Goal: Task Accomplishment & Management: Use online tool/utility

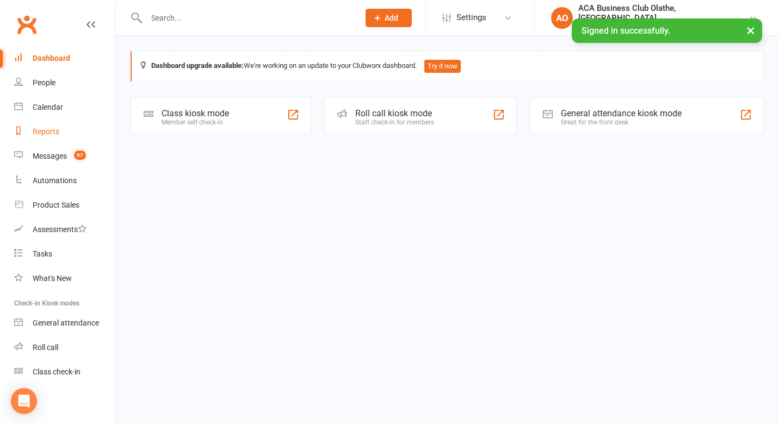
click at [46, 127] on div "Reports" at bounding box center [46, 131] width 27 height 9
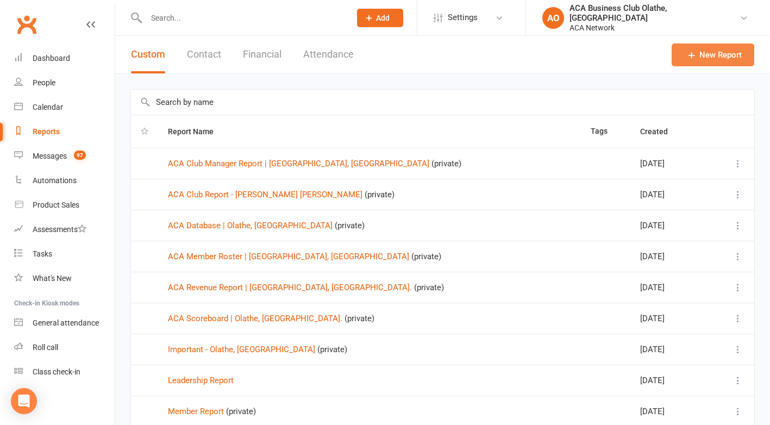
click at [712, 53] on link "New Report" at bounding box center [713, 54] width 83 height 23
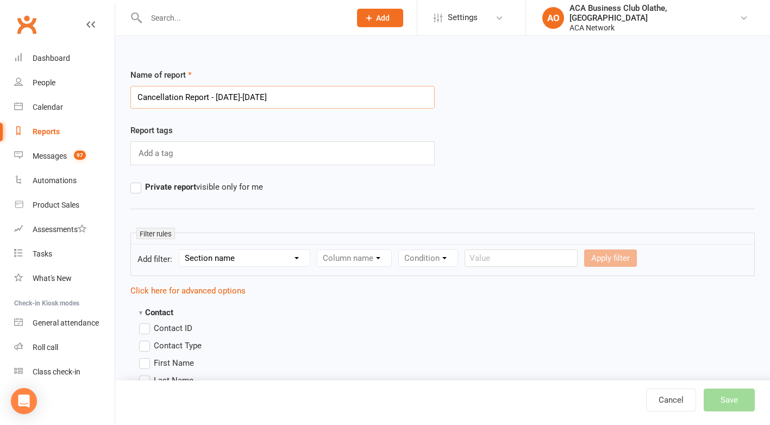
type input "Cancellation Report - [DATE]-[DATE]"
click at [299, 256] on select "Section name Contact Attendance Aggregate Payment Booking Waitlist Attendees Ca…" at bounding box center [244, 258] width 130 height 16
click at [298, 259] on select "Section name Contact Attendance Aggregate Payment Booking Waitlist Attendees Ca…" at bounding box center [244, 258] width 130 height 16
select select "11"
click at [181, 250] on select "Section name Contact Attendance Aggregate Payment Booking Waitlist Attendees Ca…" at bounding box center [244, 258] width 130 height 16
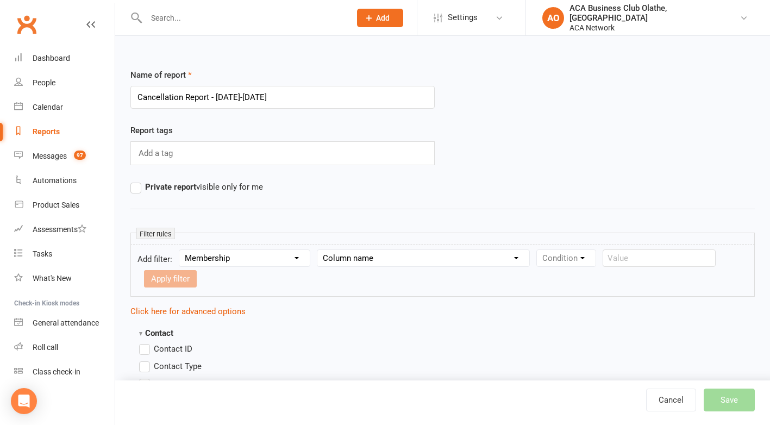
click at [339, 256] on select "Column name Membership ID Membership Name Membership Category Membership Start …" at bounding box center [424, 258] width 212 height 16
click at [393, 256] on select "Column name Membership ID Membership Name Membership Category Membership Start …" at bounding box center [424, 258] width 212 height 16
select select "31"
click at [319, 250] on select "Column name Membership ID Membership Name Membership Category Membership Start …" at bounding box center [424, 258] width 212 height 16
click at [594, 259] on select "Condition Is Is not Before After Before or on After or on Is blank Is not blank" at bounding box center [571, 258] width 69 height 16
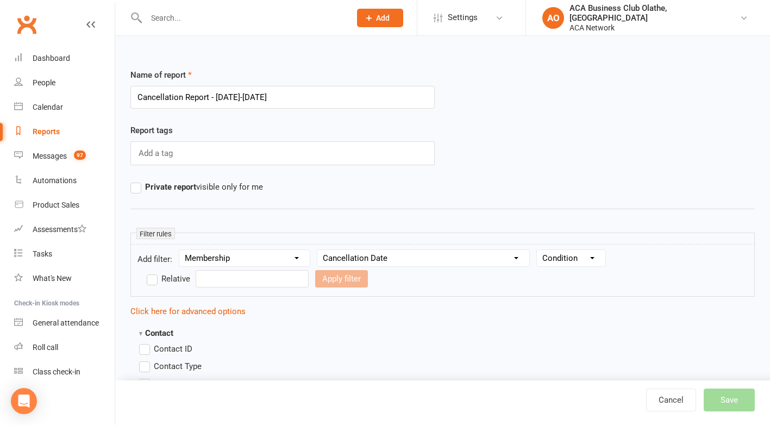
select select "5"
click at [539, 250] on select "Condition Is Is not Before After Before or on After or on Is blank Is not blank" at bounding box center [571, 258] width 69 height 16
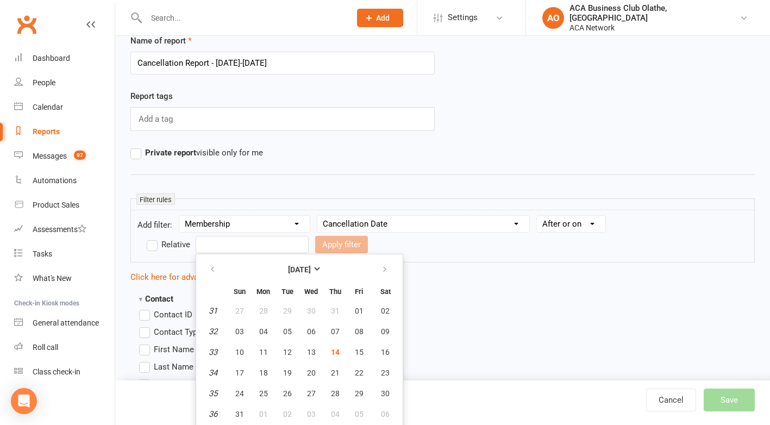
click at [257, 242] on input "text" at bounding box center [252, 244] width 113 height 17
click at [311, 266] on strong "[DATE]" at bounding box center [299, 269] width 23 height 9
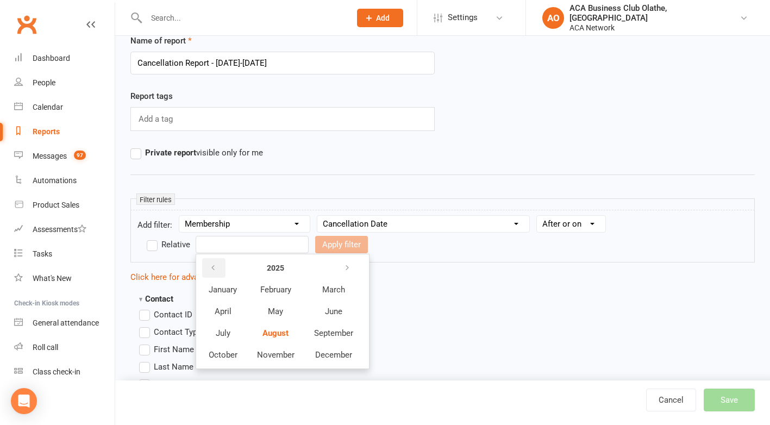
click at [214, 265] on icon "button" at bounding box center [213, 268] width 8 height 9
click at [220, 287] on span "January" at bounding box center [223, 290] width 28 height 10
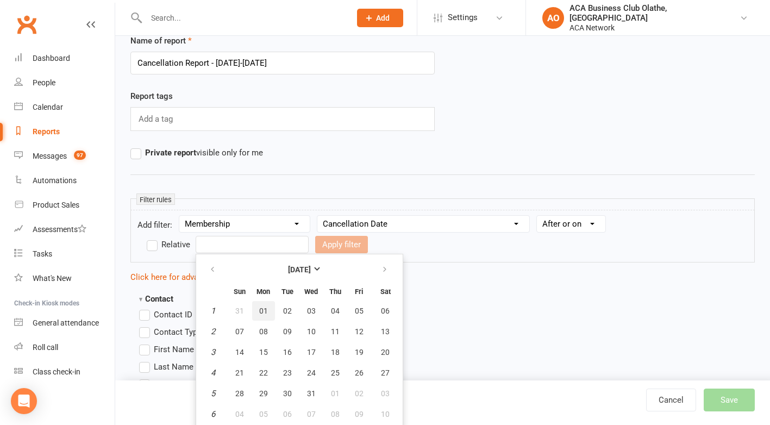
click at [263, 303] on button "01" at bounding box center [263, 311] width 23 height 20
type input "[DATE]"
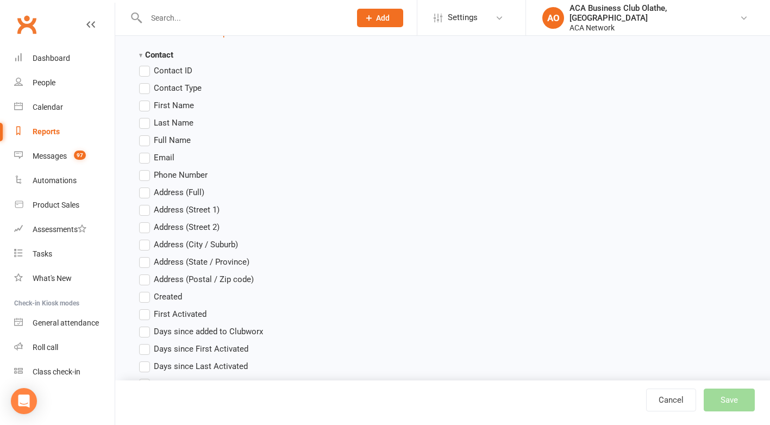
scroll to position [285, 0]
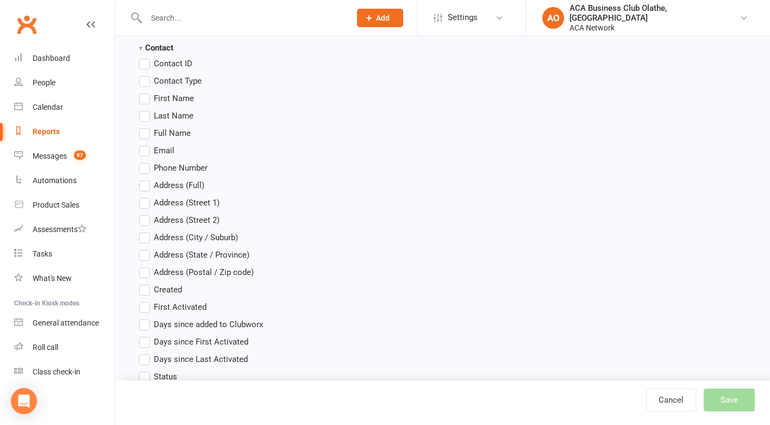
click at [146, 97] on label "First Name" at bounding box center [166, 98] width 55 height 13
click at [146, 92] on input "First Name" at bounding box center [142, 92] width 7 height 0
click at [144, 116] on label "Last Name" at bounding box center [166, 115] width 54 height 13
click at [144, 109] on input "Last Name" at bounding box center [142, 109] width 7 height 0
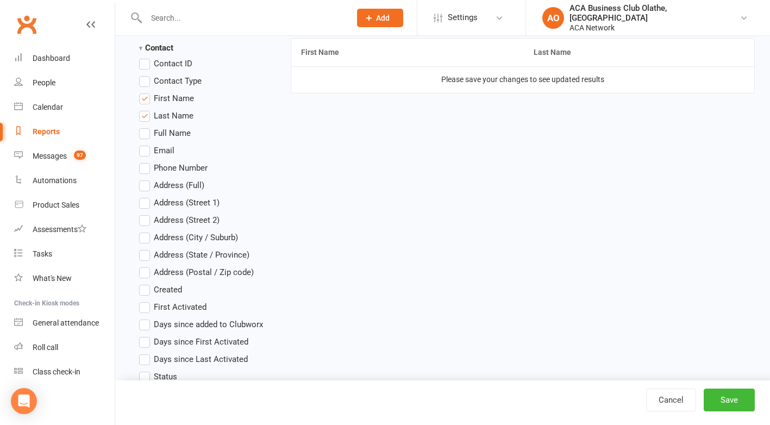
click at [144, 151] on label "Email" at bounding box center [156, 150] width 35 height 13
click at [144, 144] on input "Email" at bounding box center [142, 144] width 7 height 0
click at [144, 171] on label "Phone Number" at bounding box center [173, 167] width 69 height 13
click at [144, 161] on input "Phone Number" at bounding box center [142, 161] width 7 height 0
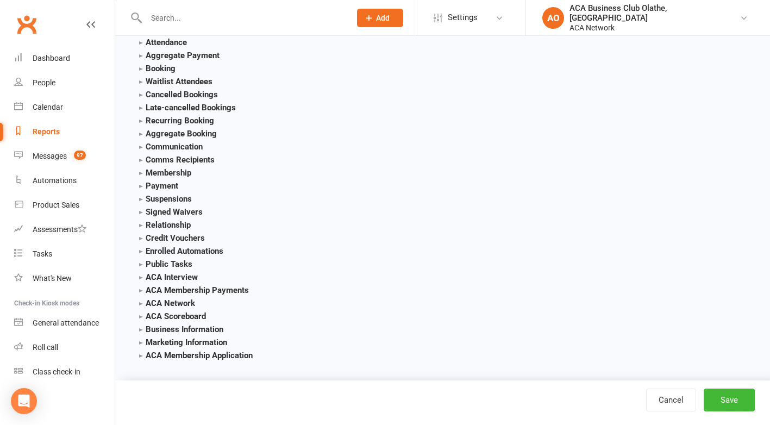
scroll to position [1372, 0]
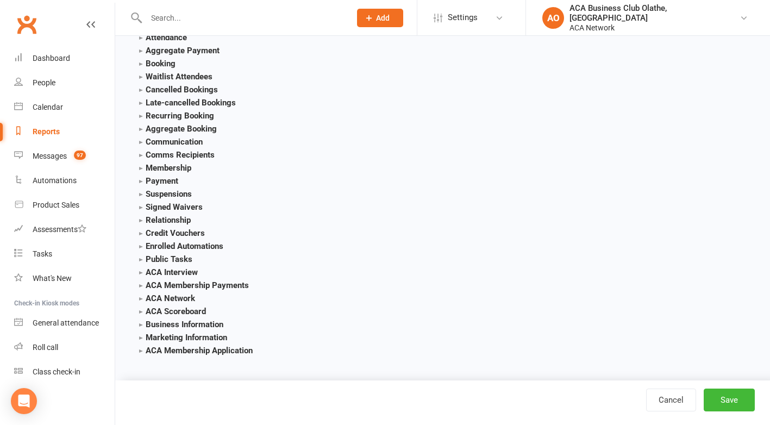
click at [141, 169] on strong "Membership" at bounding box center [165, 168] width 52 height 10
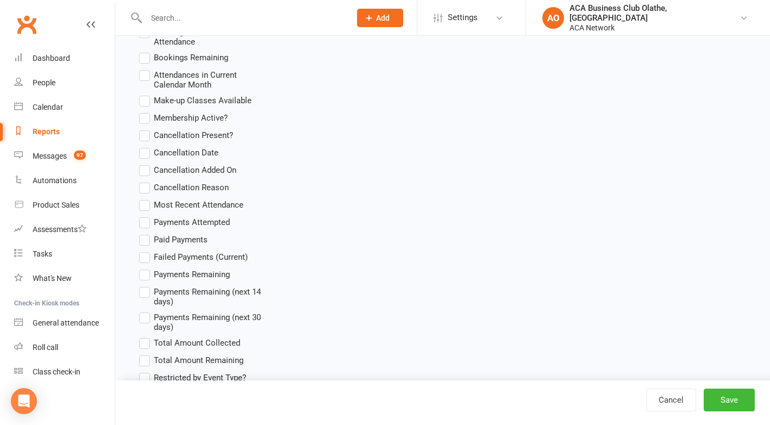
scroll to position [2024, 0]
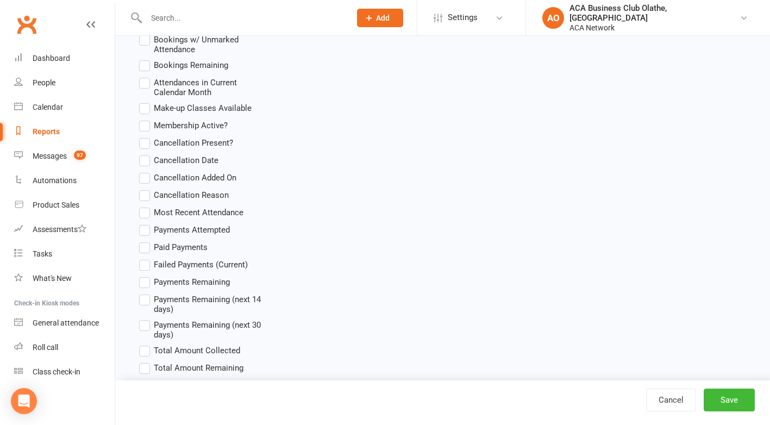
click at [145, 161] on label "Cancellation Date" at bounding box center [178, 160] width 79 height 13
click at [145, 154] on input "Cancellation Date" at bounding box center [142, 154] width 7 height 0
click at [144, 194] on label "Cancellation Reason" at bounding box center [184, 195] width 90 height 13
click at [144, 189] on input "Cancellation Reason" at bounding box center [142, 189] width 7 height 0
click at [733, 397] on button "Save" at bounding box center [729, 400] width 51 height 23
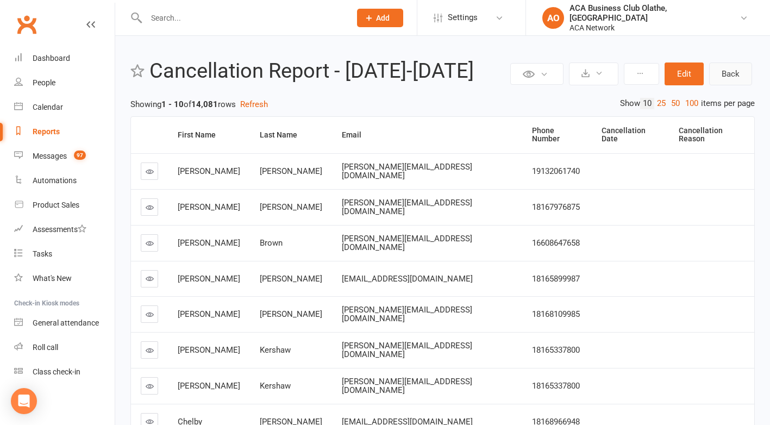
click at [731, 73] on link "Back" at bounding box center [731, 74] width 43 height 23
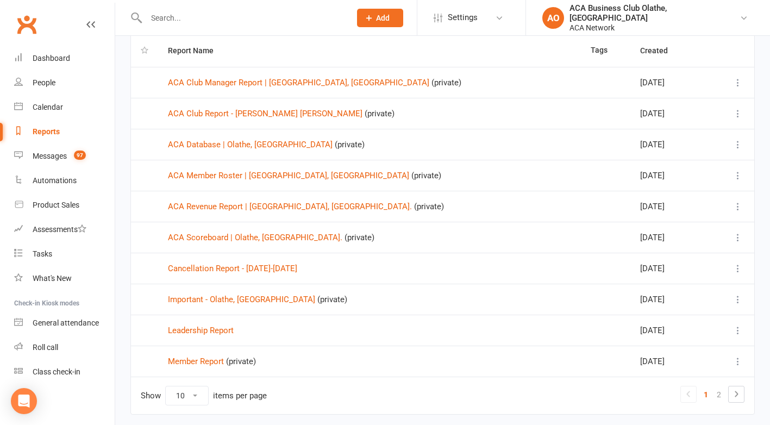
scroll to position [117, 0]
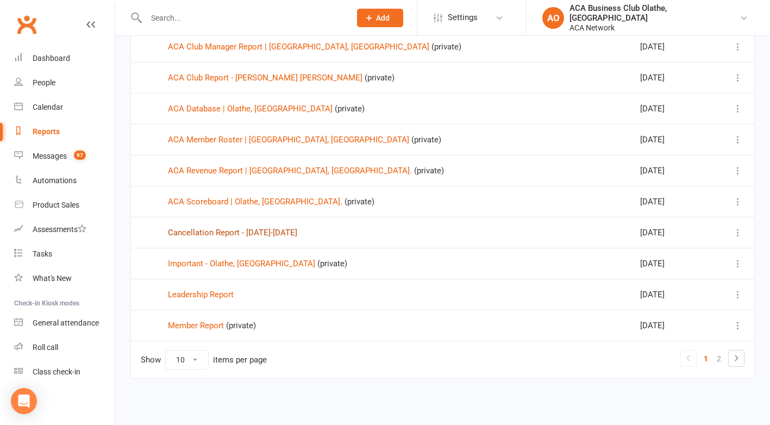
click at [199, 231] on link "Cancellation Report - [DATE]-[DATE]" at bounding box center [232, 233] width 129 height 10
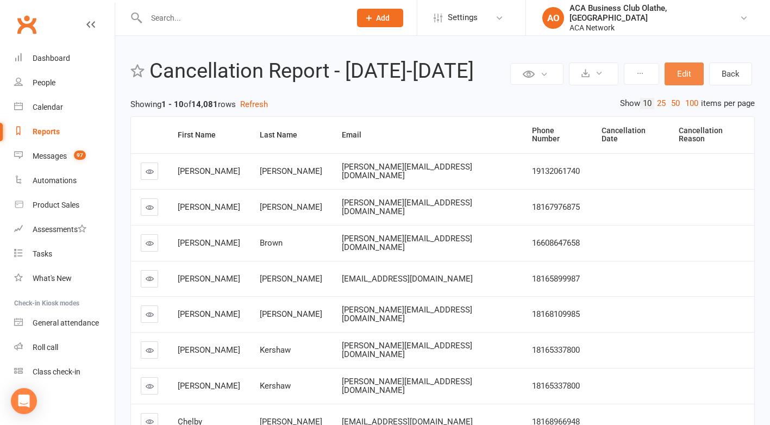
click at [684, 72] on button "Edit" at bounding box center [684, 74] width 39 height 23
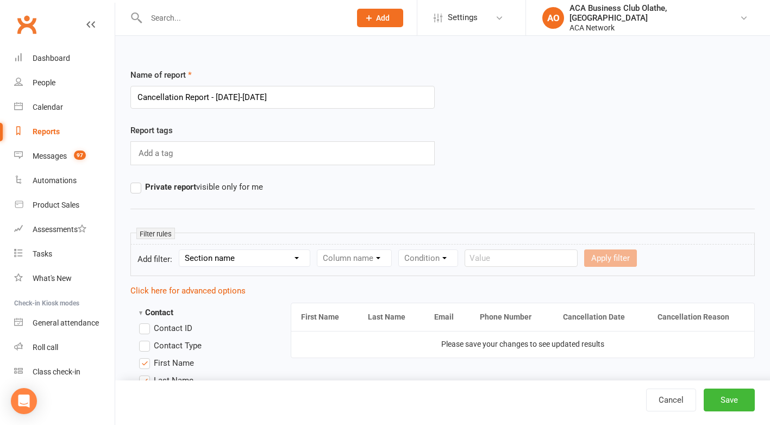
click at [298, 256] on select "Section name Contact Attendance Aggregate Payment Booking Waitlist Attendees Ca…" at bounding box center [244, 258] width 130 height 16
select select "0"
click at [181, 250] on select "Section name Contact Attendance Aggregate Payment Booking Waitlist Attendees Ca…" at bounding box center [244, 258] width 130 height 16
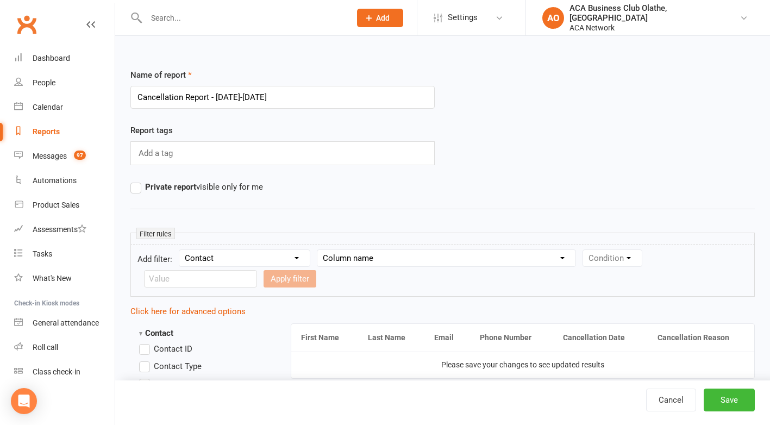
click at [360, 257] on select "Column name Contact Type First Name Last Name Full Name Email Phone Number Addr…" at bounding box center [447, 258] width 258 height 16
select select "29"
click at [319, 250] on select "Column name Contact Type First Name Last Name Full Name Email Phone Number Addr…" at bounding box center [447, 258] width 258 height 16
click at [649, 259] on select "Condition Equals Does not equal Contains Does not contain Is blank or does not …" at bounding box center [645, 258] width 125 height 16
select select "0"
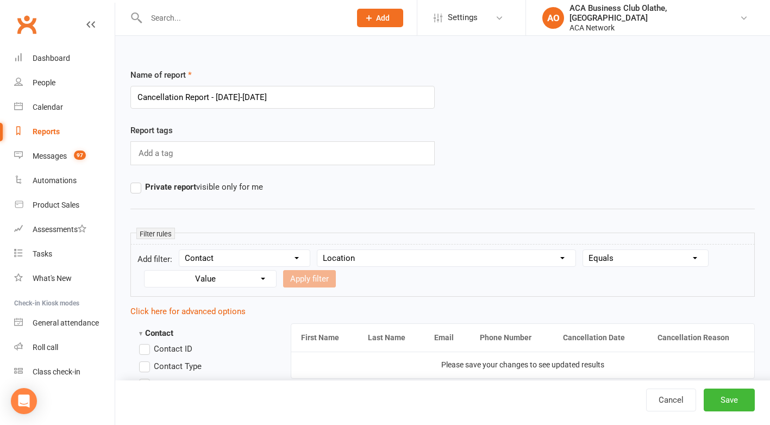
click at [584, 250] on select "Condition Equals Does not equal Contains Does not contain Is blank or does not …" at bounding box center [645, 258] width 125 height 16
click at [229, 279] on select "Value ACA Global Business Club ACA Rookie Club [GEOGRAPHIC_DATA], [GEOGRAPHIC_D…" at bounding box center [211, 279] width 129 height 16
select select "13"
click at [147, 271] on select "Value ACA Global Business Club ACA Rookie Club [GEOGRAPHIC_DATA], [GEOGRAPHIC_D…" at bounding box center [211, 279] width 129 height 16
click at [303, 274] on button "Apply filter" at bounding box center [309, 278] width 53 height 17
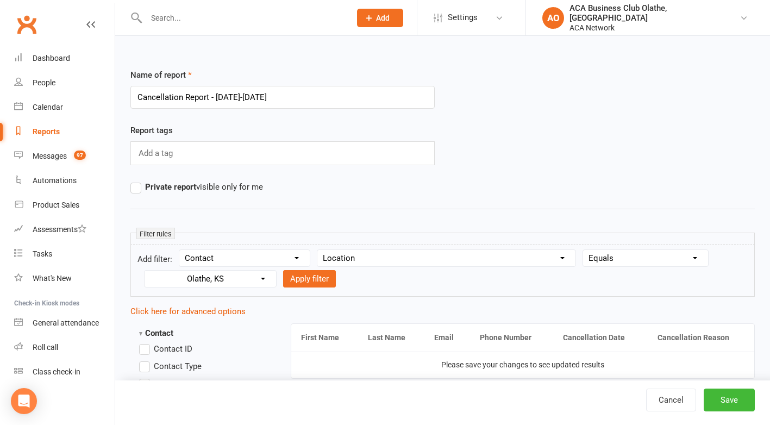
select select
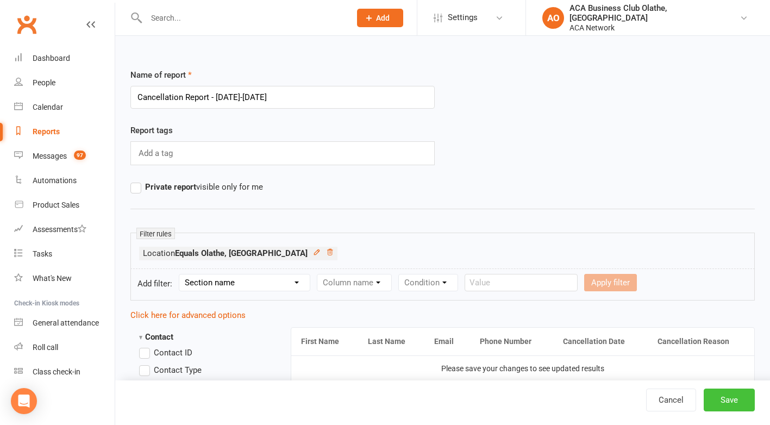
click at [728, 402] on button "Save" at bounding box center [729, 400] width 51 height 23
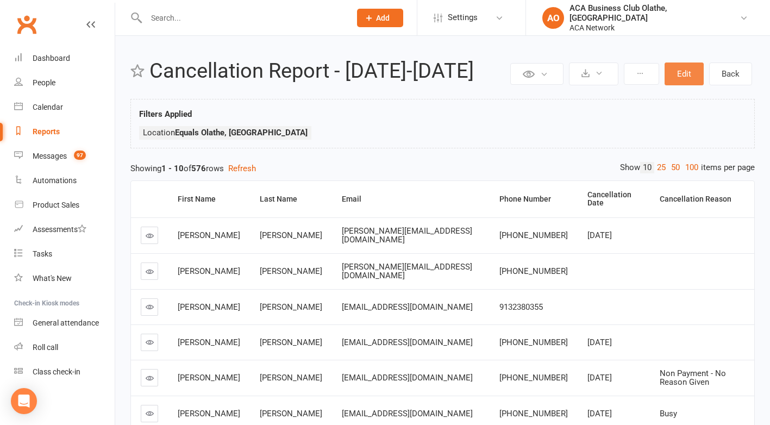
click at [683, 71] on button "Edit" at bounding box center [684, 74] width 39 height 23
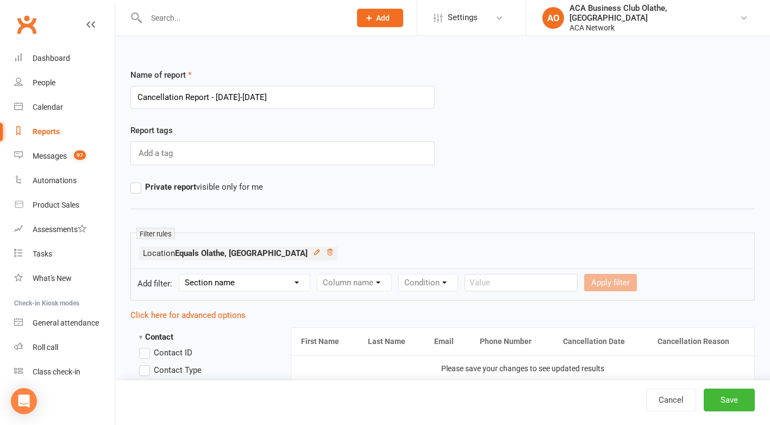
click at [299, 282] on select "Section name Contact Attendance Aggregate Payment Booking Waitlist Attendees Ca…" at bounding box center [244, 283] width 130 height 16
select select "11"
click at [181, 275] on select "Section name Contact Attendance Aggregate Payment Booking Waitlist Attendees Ca…" at bounding box center [244, 283] width 130 height 16
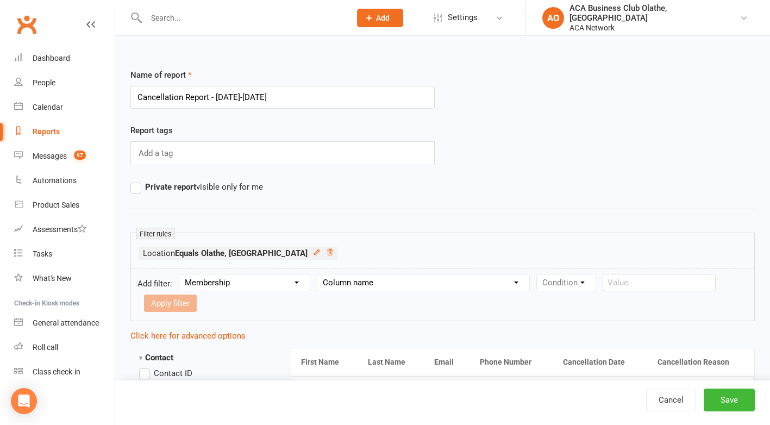
click at [362, 282] on select "Column name Membership ID Membership Name Membership Category Membership Start …" at bounding box center [424, 283] width 212 height 16
select select "31"
click at [319, 275] on select "Column name Membership ID Membership Name Membership Category Membership Start …" at bounding box center [424, 283] width 212 height 16
click at [595, 282] on select "Condition Is Is not Before After Before or on After or on Is blank Is not blank" at bounding box center [571, 283] width 69 height 16
select select "5"
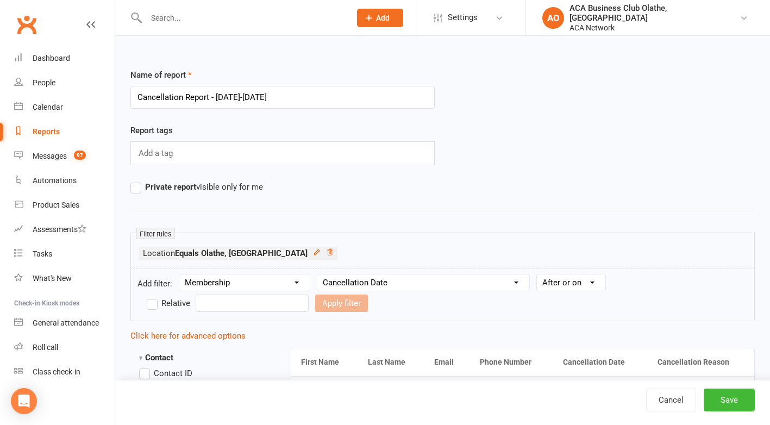
click at [539, 275] on select "Condition Is Is not Before After Before or on After or on Is blank Is not blank" at bounding box center [571, 283] width 69 height 16
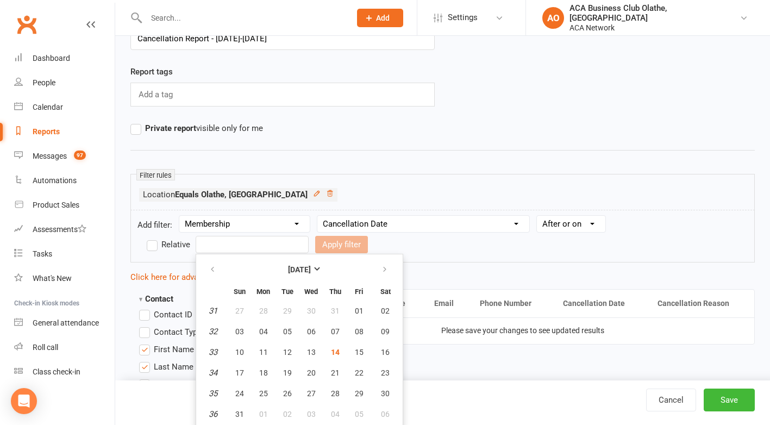
click at [234, 247] on input "text" at bounding box center [252, 244] width 113 height 17
click at [213, 267] on icon "button" at bounding box center [213, 269] width 8 height 9
click at [311, 265] on strong "[DATE]" at bounding box center [299, 269] width 23 height 9
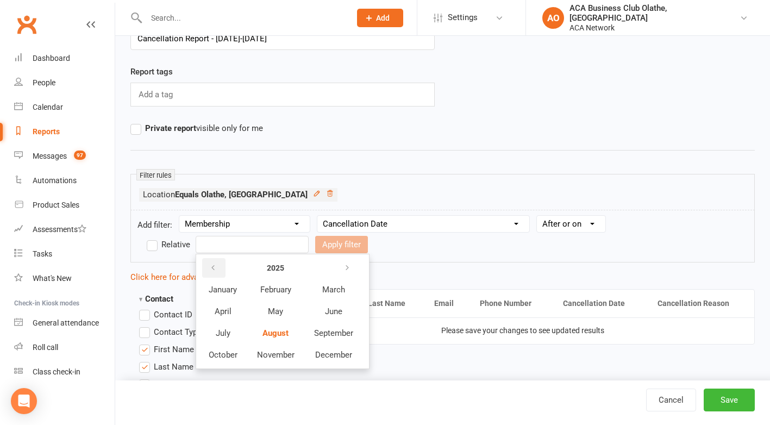
click at [214, 266] on icon "button" at bounding box center [213, 268] width 8 height 9
click at [222, 287] on span "January" at bounding box center [223, 290] width 28 height 10
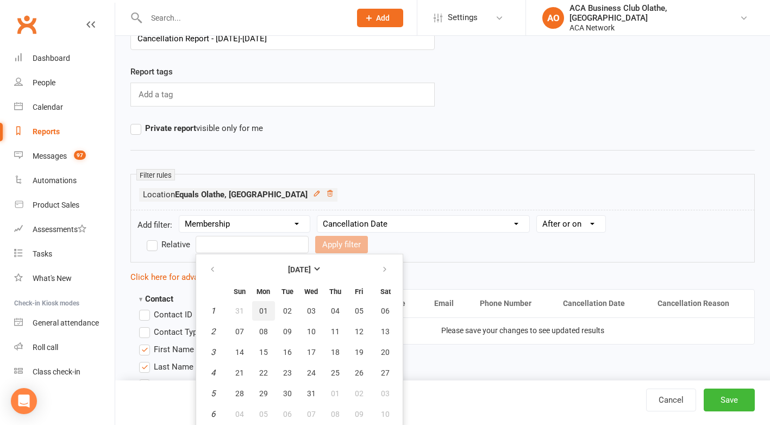
click at [262, 308] on span "01" at bounding box center [263, 311] width 9 height 9
type input "[DATE]"
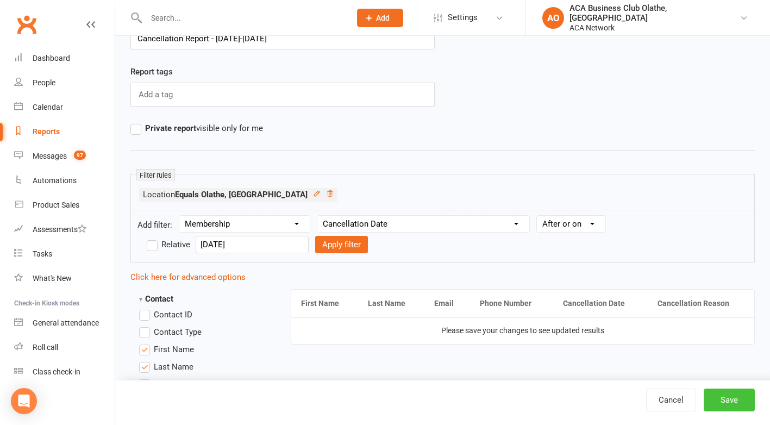
click at [724, 400] on button "Save" at bounding box center [729, 400] width 51 height 23
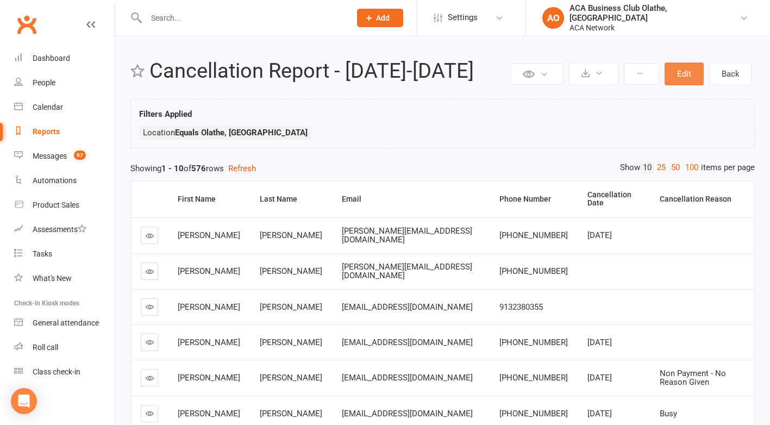
click at [676, 69] on button "Edit" at bounding box center [684, 74] width 39 height 23
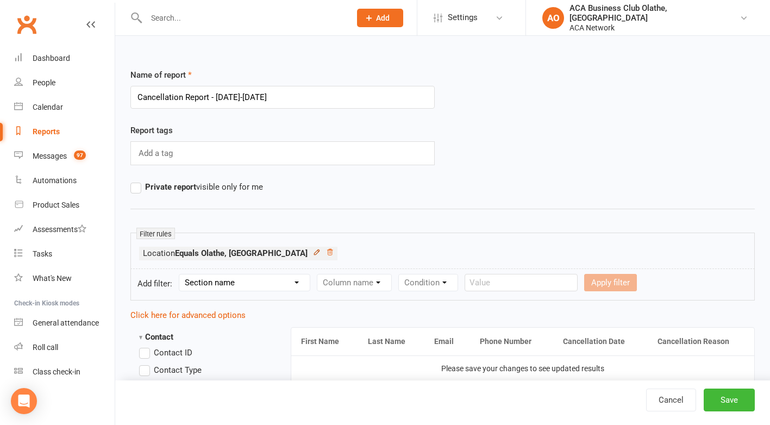
click at [314, 252] on icon at bounding box center [316, 252] width 5 height 5
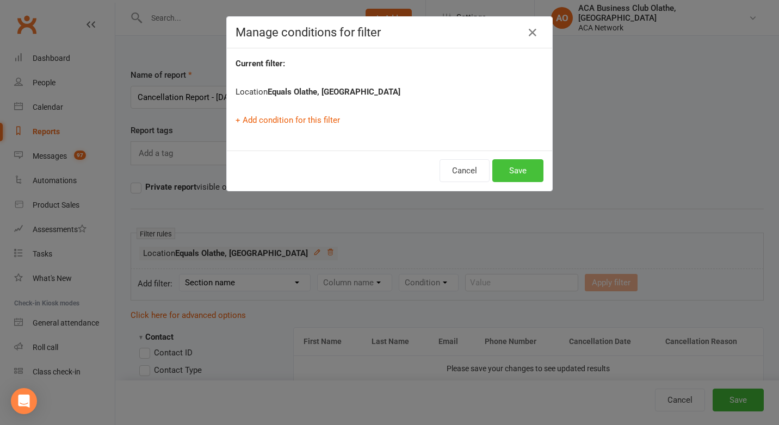
click at [505, 172] on button "Save" at bounding box center [517, 170] width 51 height 23
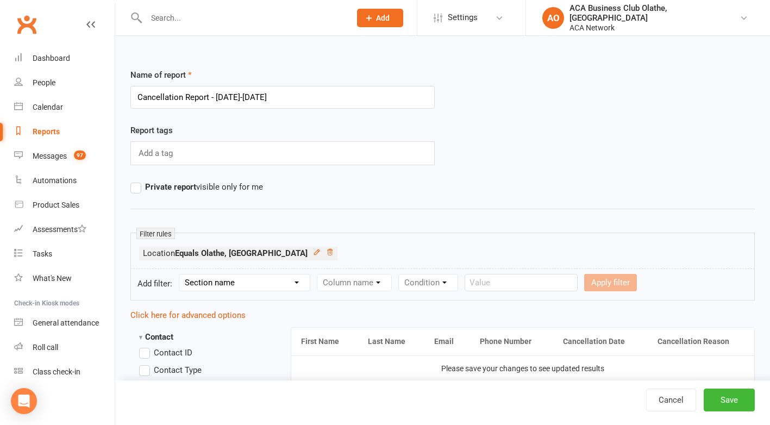
click at [298, 279] on select "Section name Contact Attendance Aggregate Payment Booking Waitlist Attendees Ca…" at bounding box center [244, 283] width 130 height 16
select select "11"
click at [181, 275] on select "Section name Contact Attendance Aggregate Payment Booking Waitlist Attendees Ca…" at bounding box center [244, 283] width 130 height 16
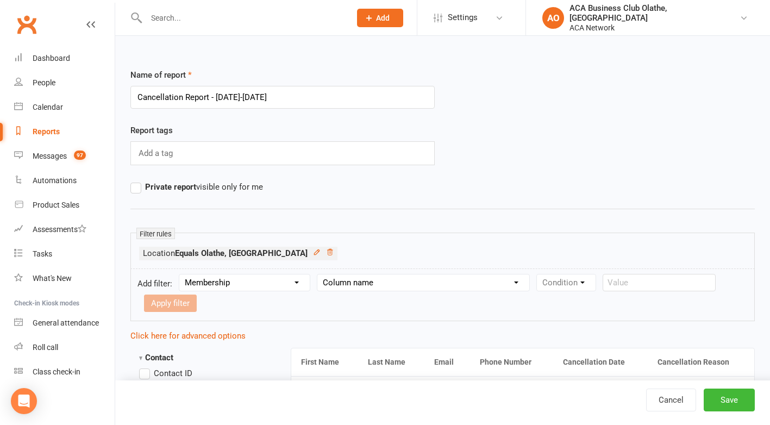
click at [351, 284] on select "Column name Membership ID Membership Name Membership Category Membership Start …" at bounding box center [424, 283] width 212 height 16
select select "31"
click at [319, 275] on select "Column name Membership ID Membership Name Membership Category Membership Start …" at bounding box center [424, 283] width 212 height 16
click at [571, 280] on select "Condition Is Is not Before After Before or on After or on Is blank Is not blank" at bounding box center [571, 283] width 69 height 16
select select "5"
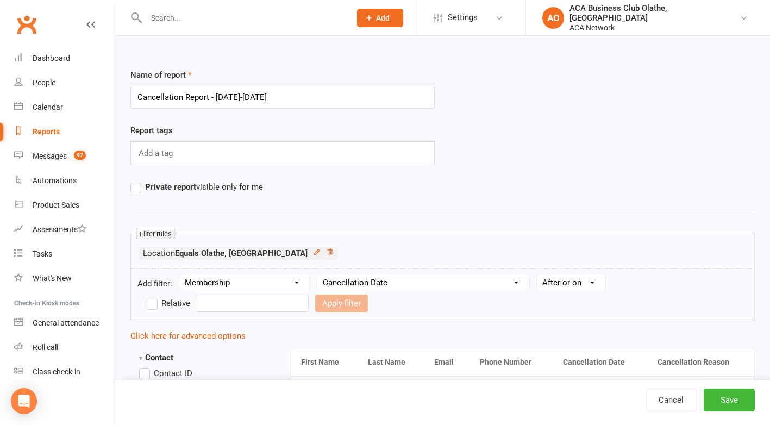
click at [539, 275] on select "Condition Is Is not Before After Before or on After or on Is blank Is not blank" at bounding box center [571, 283] width 69 height 16
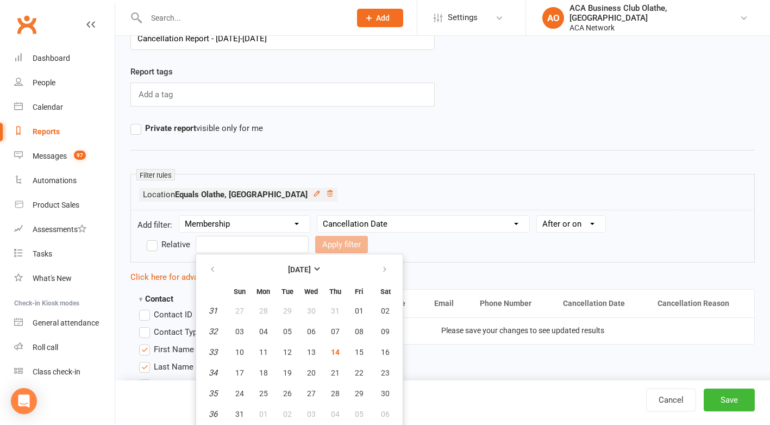
click at [234, 239] on input "text" at bounding box center [252, 244] width 113 height 17
click at [295, 267] on strong "[DATE]" at bounding box center [299, 269] width 23 height 9
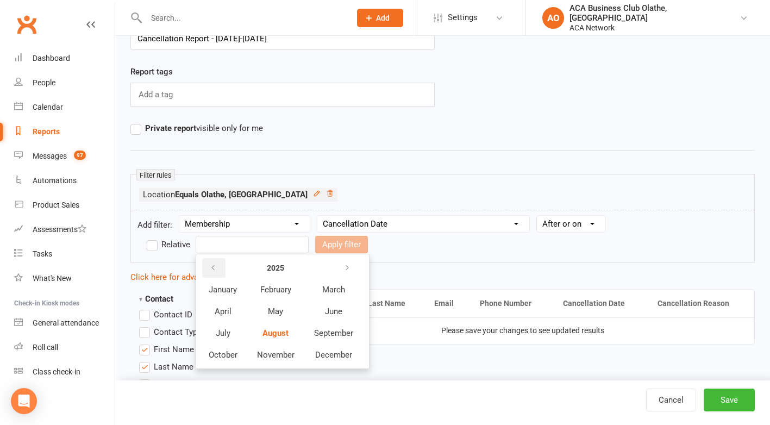
click at [215, 266] on icon "button" at bounding box center [213, 268] width 8 height 9
click at [219, 290] on span "January" at bounding box center [223, 290] width 28 height 10
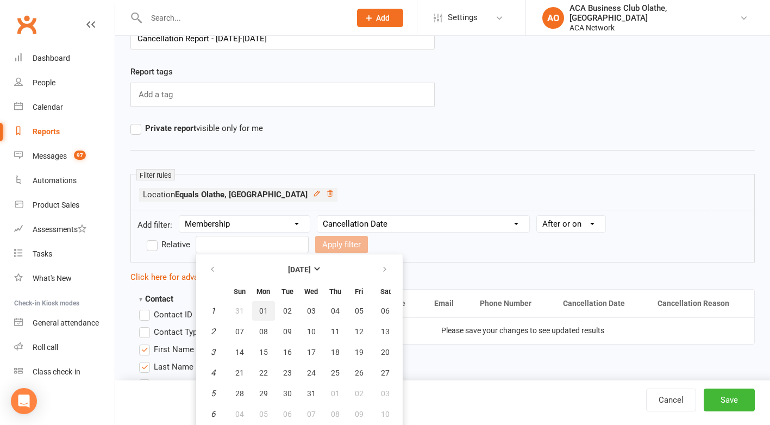
click at [267, 309] on span "01" at bounding box center [263, 311] width 9 height 9
type input "[DATE]"
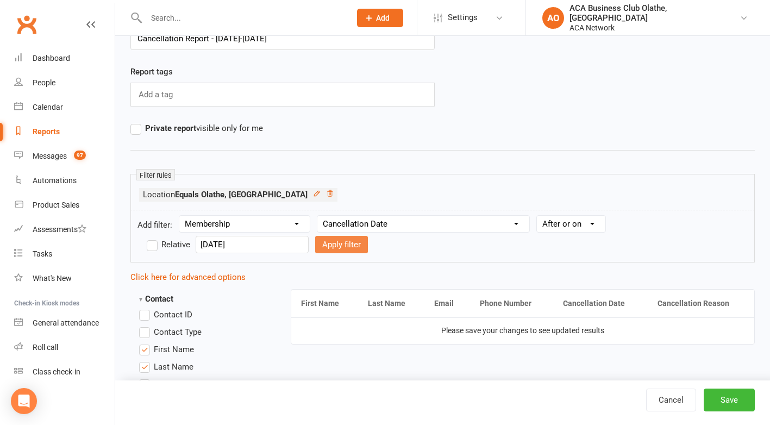
click at [323, 245] on button "Apply filter" at bounding box center [341, 244] width 53 height 17
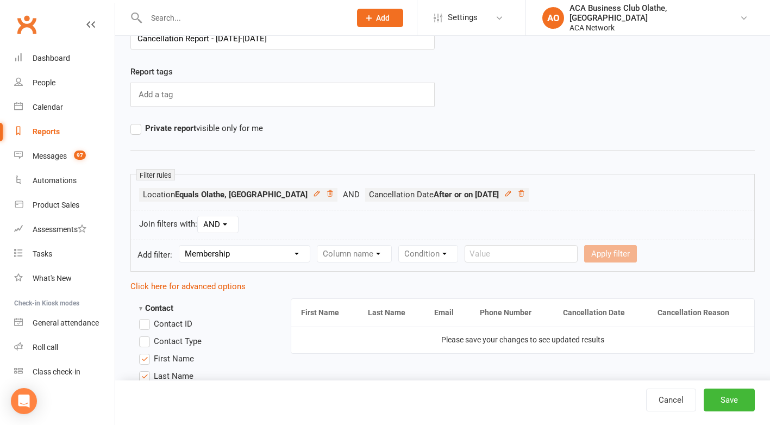
select select
click at [733, 391] on button "Save" at bounding box center [729, 400] width 51 height 23
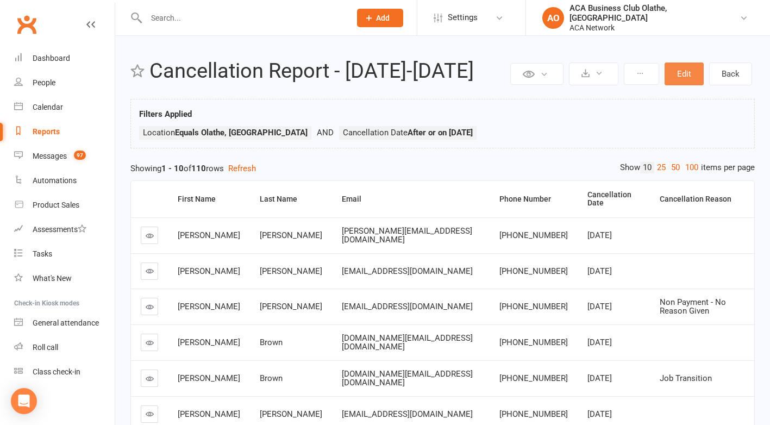
click at [685, 69] on button "Edit" at bounding box center [684, 74] width 39 height 23
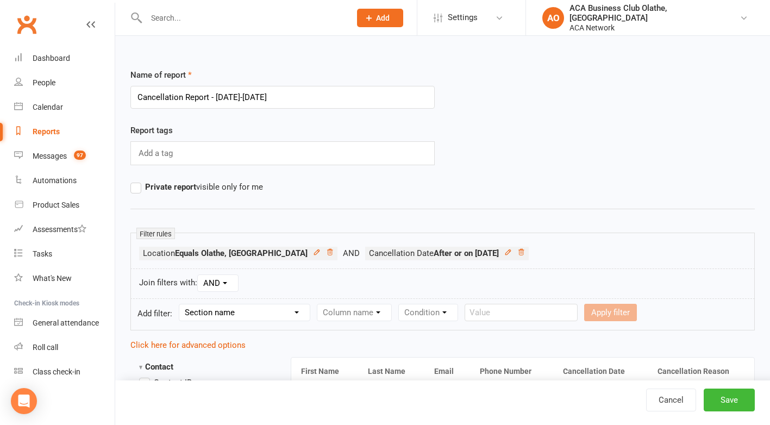
click at [298, 310] on select "Section name Contact Attendance Aggregate Payment Booking Waitlist Attendees Ca…" at bounding box center [244, 312] width 130 height 16
select select "11"
click at [181, 304] on select "Section name Contact Attendance Aggregate Payment Booking Waitlist Attendees Ca…" at bounding box center [244, 312] width 130 height 16
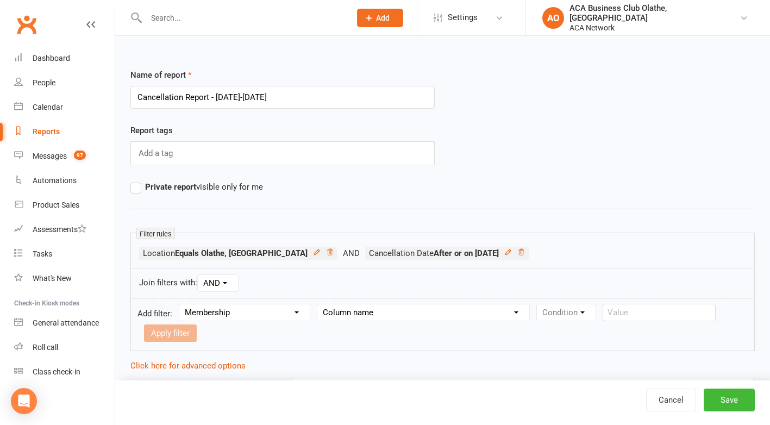
click at [371, 309] on select "Column name Membership ID Membership Name Membership Category Membership Start …" at bounding box center [424, 312] width 212 height 16
select select "2"
click at [319, 304] on select "Column name Membership ID Membership Name Membership Category Membership Start …" at bounding box center [424, 312] width 212 height 16
click at [600, 313] on select "Condition Equals Does not equal Contains Does not contain Is blank or does not …" at bounding box center [599, 312] width 125 height 16
select select "1"
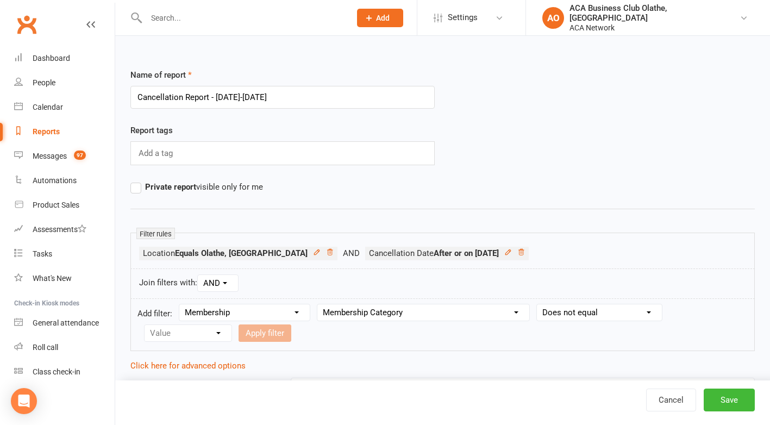
click at [539, 304] on select "Condition Equals Does not equal Contains Does not contain Is blank or does not …" at bounding box center [599, 312] width 125 height 16
click at [182, 332] on select "Value ACA Associate ACA Membership" at bounding box center [188, 333] width 87 height 16
click at [419, 308] on select "Column name Membership ID Membership Name Membership Category Membership Start …" at bounding box center [424, 312] width 212 height 16
click at [418, 314] on select "Column name Membership ID Membership Name Membership Category Membership Start …" at bounding box center [424, 312] width 212 height 16
select select "1"
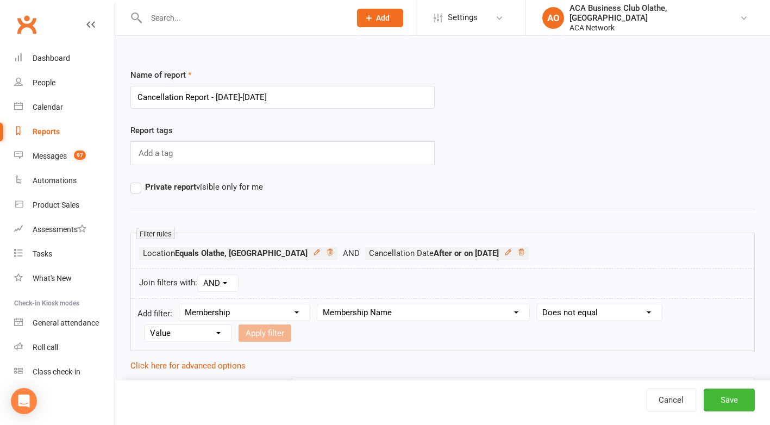
click at [319, 304] on select "Column name Membership ID Membership Name Membership Category Membership Start …" at bounding box center [424, 312] width 212 height 16
click at [563, 311] on select "Condition Equals Does not equal Contains Does not contain Is blank or does not …" at bounding box center [599, 312] width 125 height 16
select select "1"
click at [539, 304] on select "Condition Equals Does not equal Contains Does not contain Is blank or does not …" at bounding box center [599, 312] width 125 height 16
click at [204, 329] on input "text" at bounding box center [200, 333] width 113 height 17
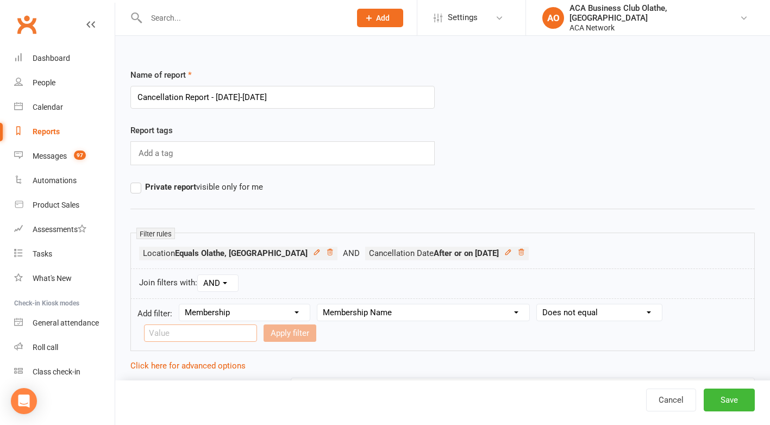
click at [205, 335] on input "text" at bounding box center [200, 333] width 113 height 17
click at [204, 333] on input "text" at bounding box center [200, 333] width 113 height 17
type input "ACA Member"
drag, startPoint x: 275, startPoint y: 334, endPoint x: 278, endPoint y: 328, distance: 7.3
click at [278, 328] on button "Apply filter" at bounding box center [290, 333] width 53 height 17
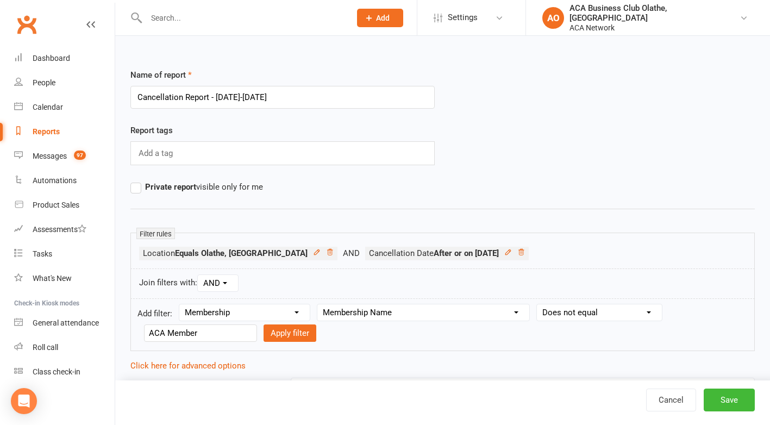
select select
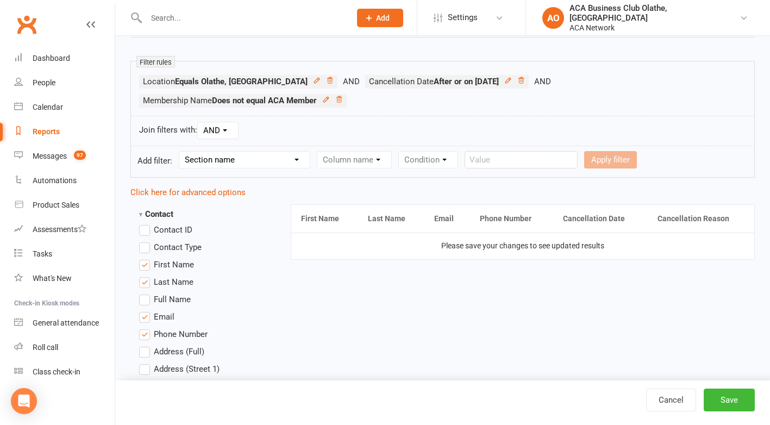
scroll to position [191, 0]
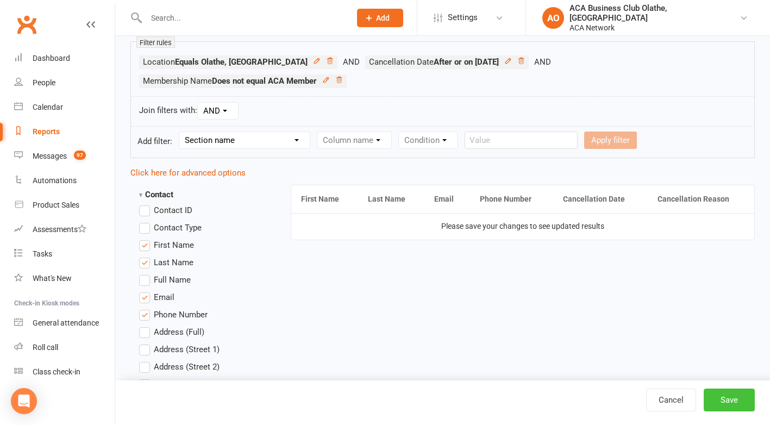
click at [733, 400] on button "Save" at bounding box center [729, 400] width 51 height 23
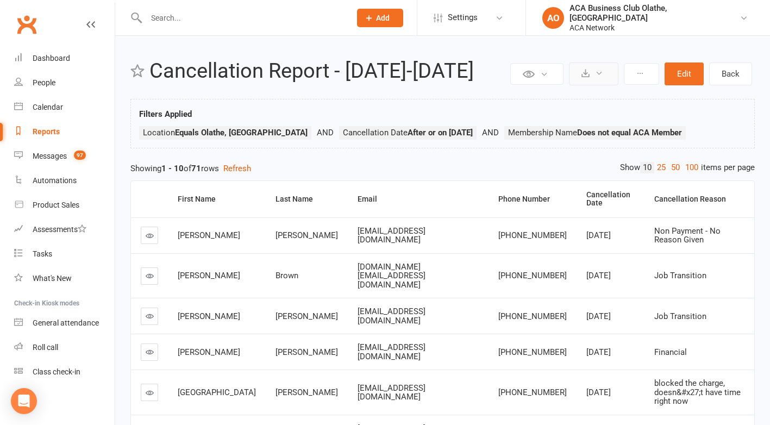
click at [600, 70] on icon at bounding box center [599, 73] width 8 height 8
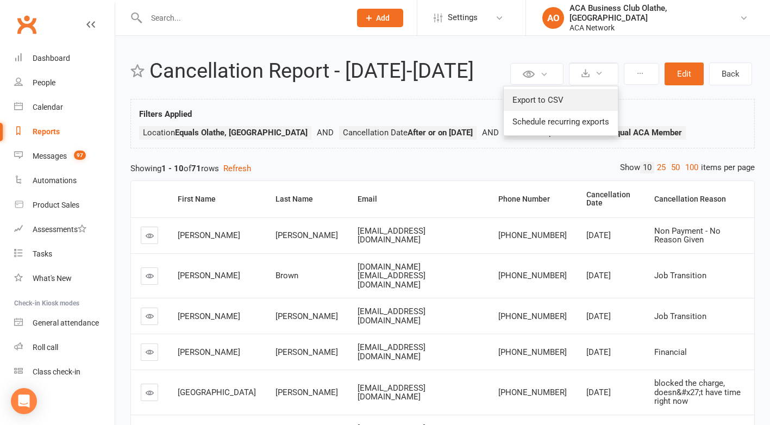
click at [547, 99] on link "Export to CSV" at bounding box center [561, 100] width 114 height 22
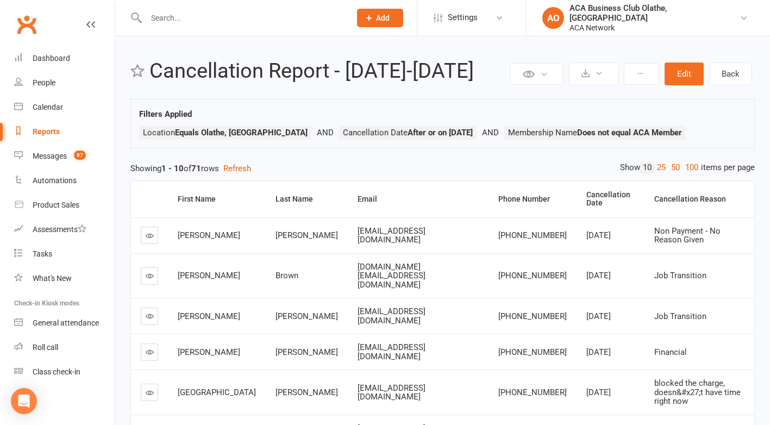
click at [41, 128] on div "Reports" at bounding box center [46, 131] width 27 height 9
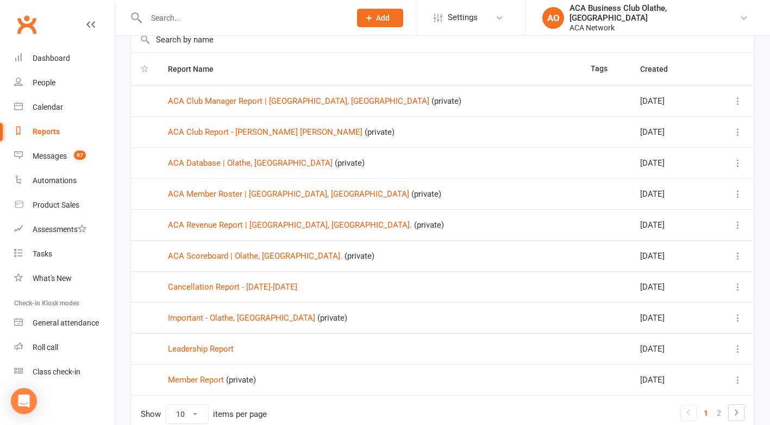
scroll to position [117, 0]
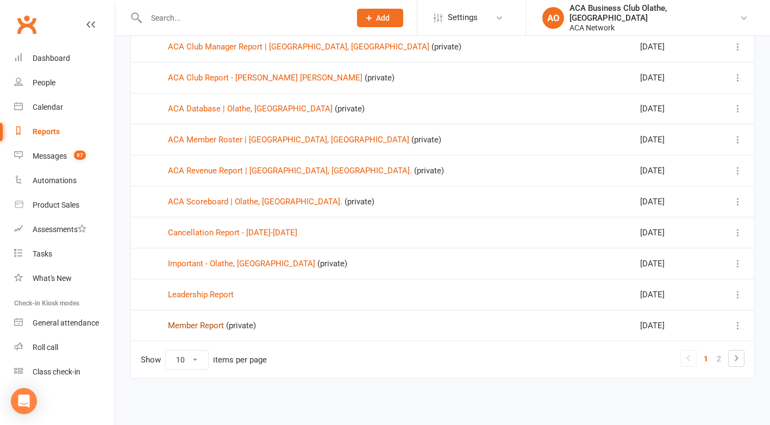
click at [195, 325] on link "Member Report" at bounding box center [196, 326] width 56 height 10
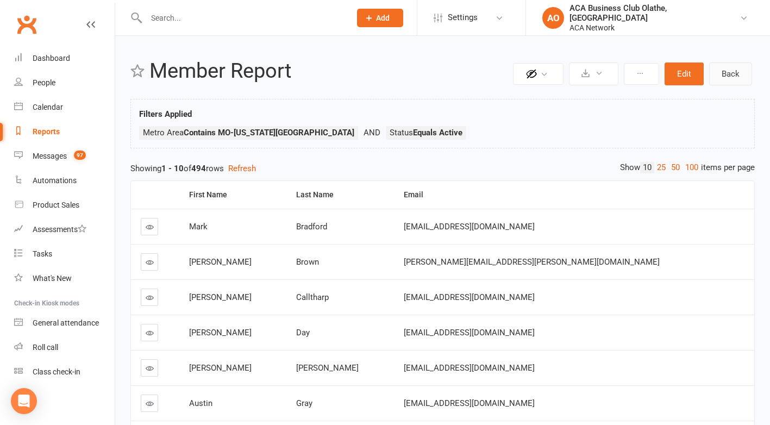
click at [730, 72] on link "Back" at bounding box center [731, 74] width 43 height 23
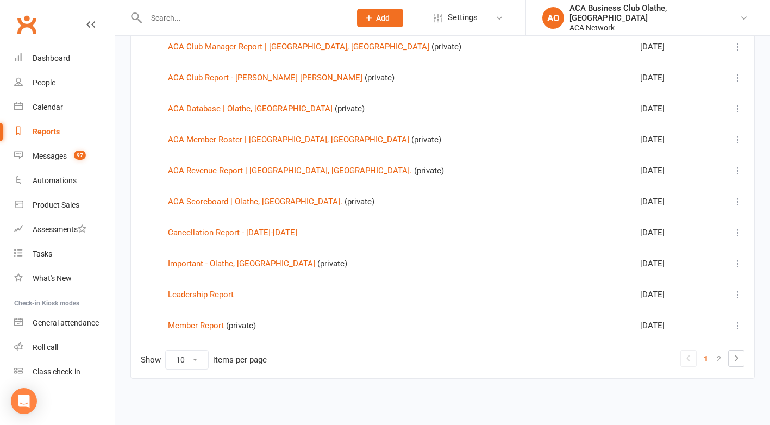
scroll to position [63, 0]
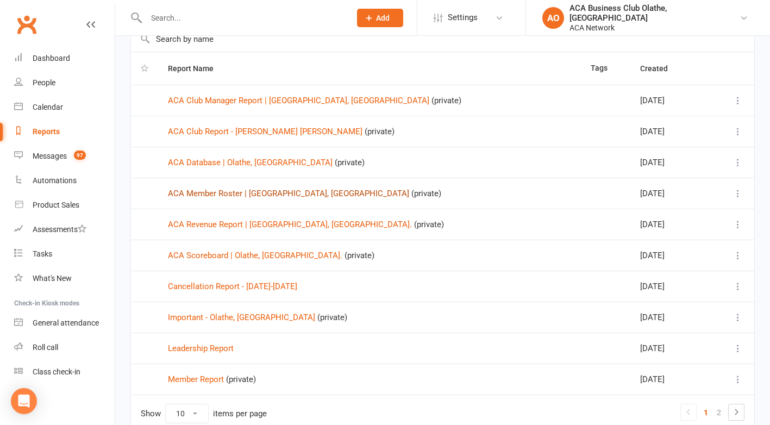
click at [205, 189] on link "ACA Member Roster | [GEOGRAPHIC_DATA], [GEOGRAPHIC_DATA]" at bounding box center [288, 194] width 241 height 10
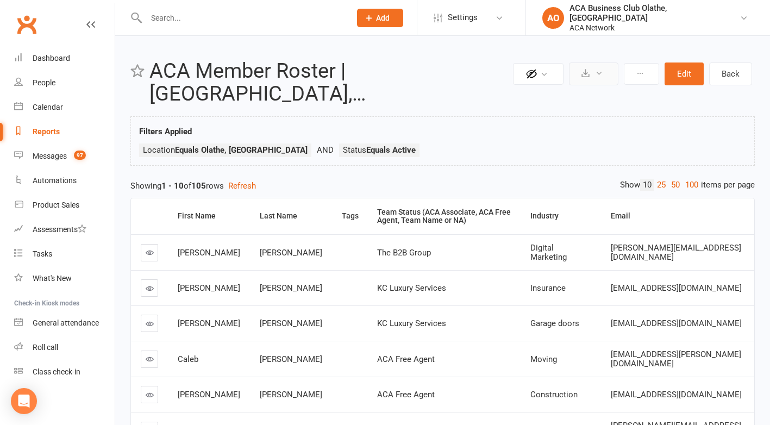
click at [599, 71] on icon at bounding box center [599, 73] width 8 height 8
click at [528, 99] on link "Export to CSV" at bounding box center [561, 100] width 114 height 22
